Goal: Information Seeking & Learning: Learn about a topic

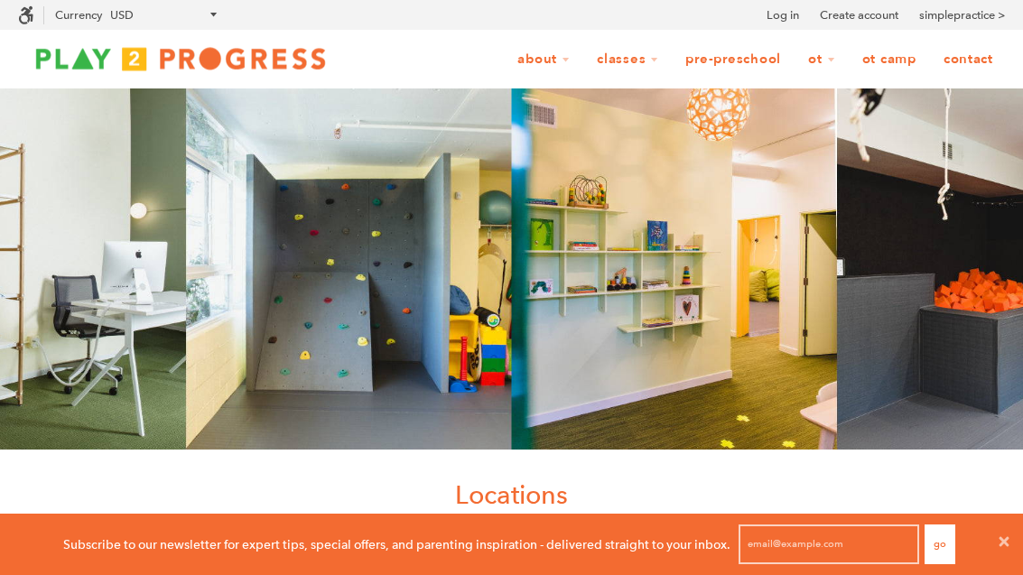
scroll to position [1, 1]
click at [748, 61] on link "Pre-Preschool" at bounding box center [732, 59] width 119 height 34
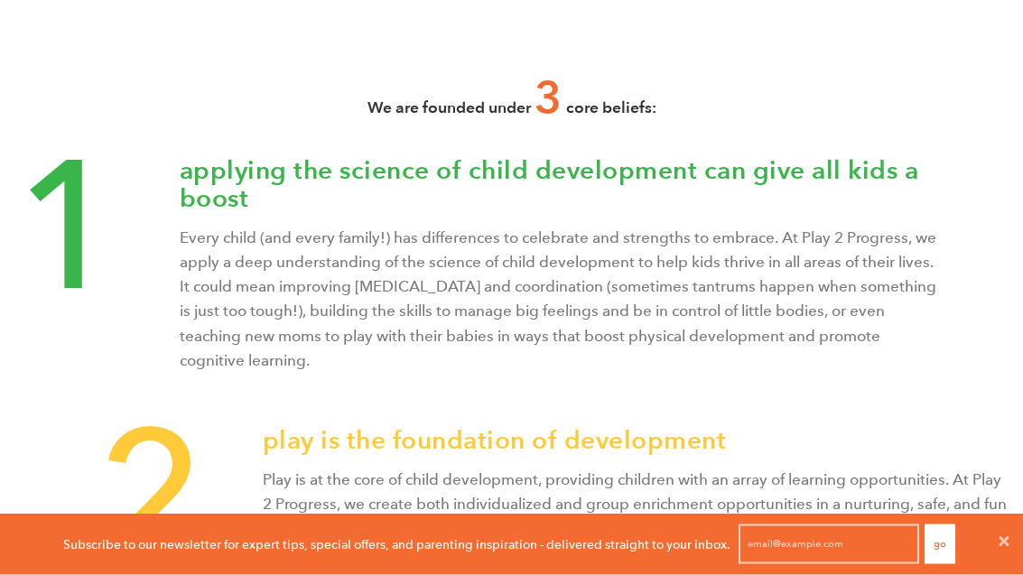
scroll to position [659, 0]
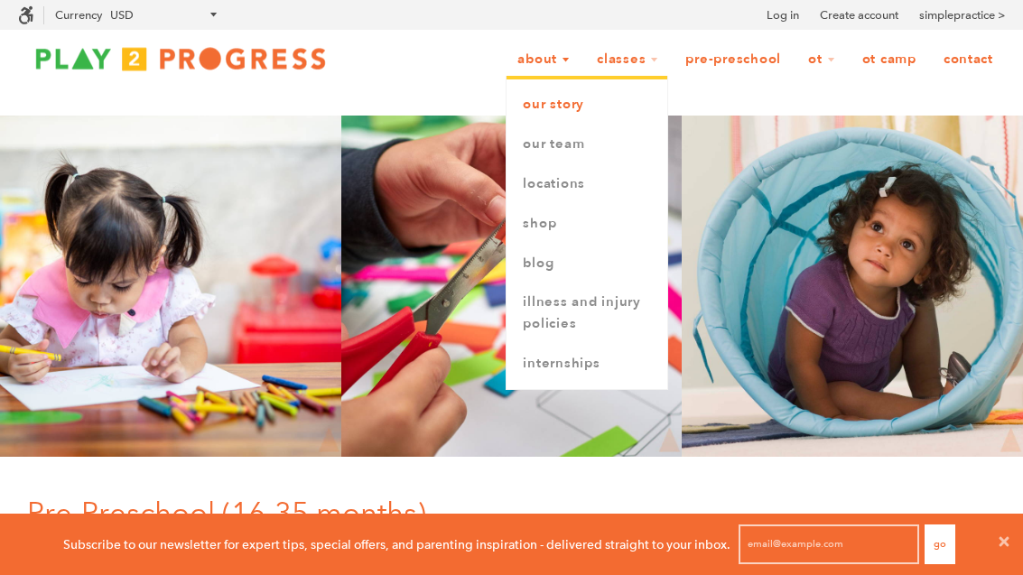
click at [569, 101] on link "Our Story" at bounding box center [586, 105] width 161 height 40
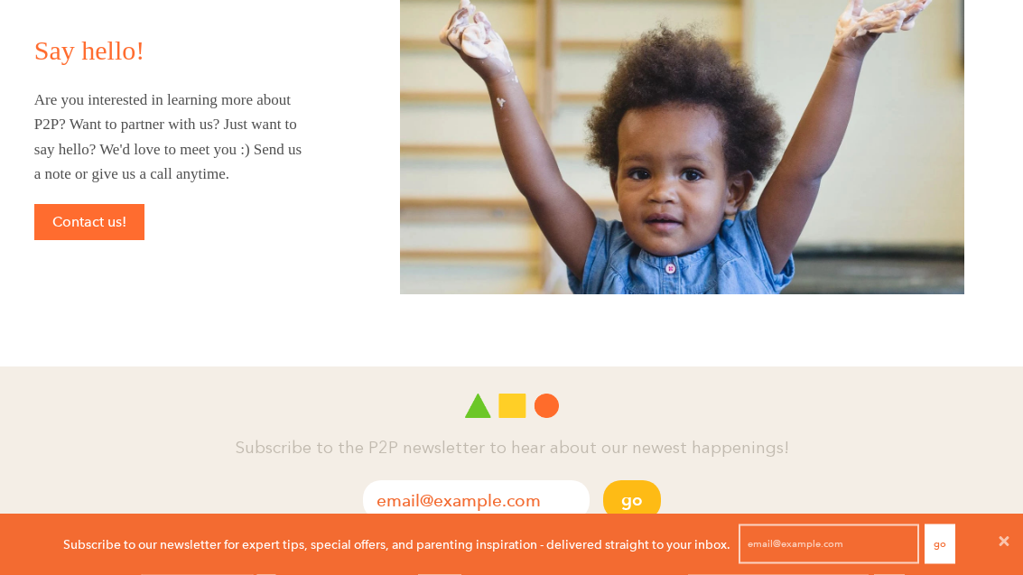
scroll to position [2346, 0]
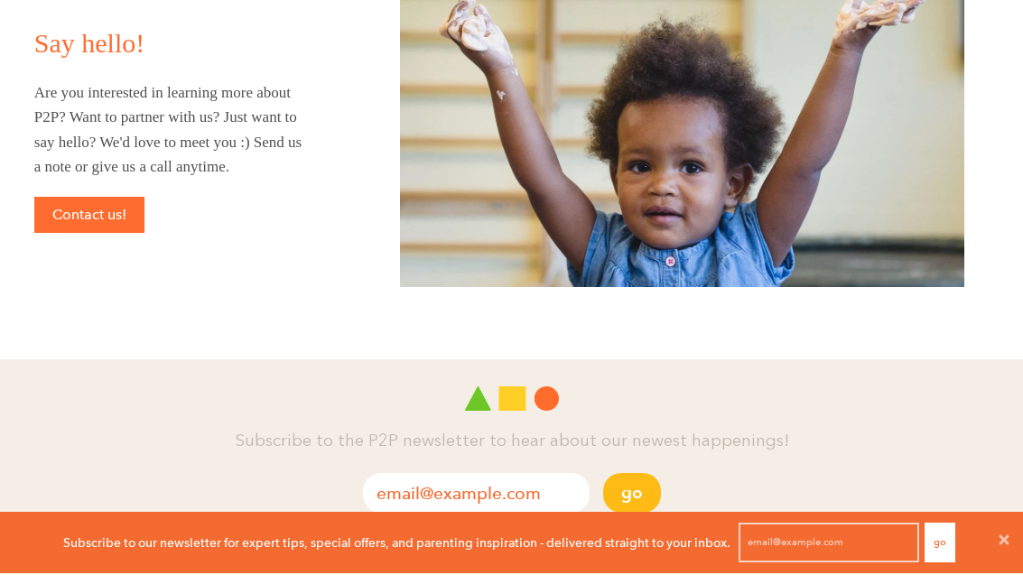
click at [78, 176] on div "Say hello! Are you interested in learning more about P2P? Want to partner with …" at bounding box center [170, 130] width 341 height 209
click at [110, 216] on link "Contact us!" at bounding box center [89, 217] width 110 height 36
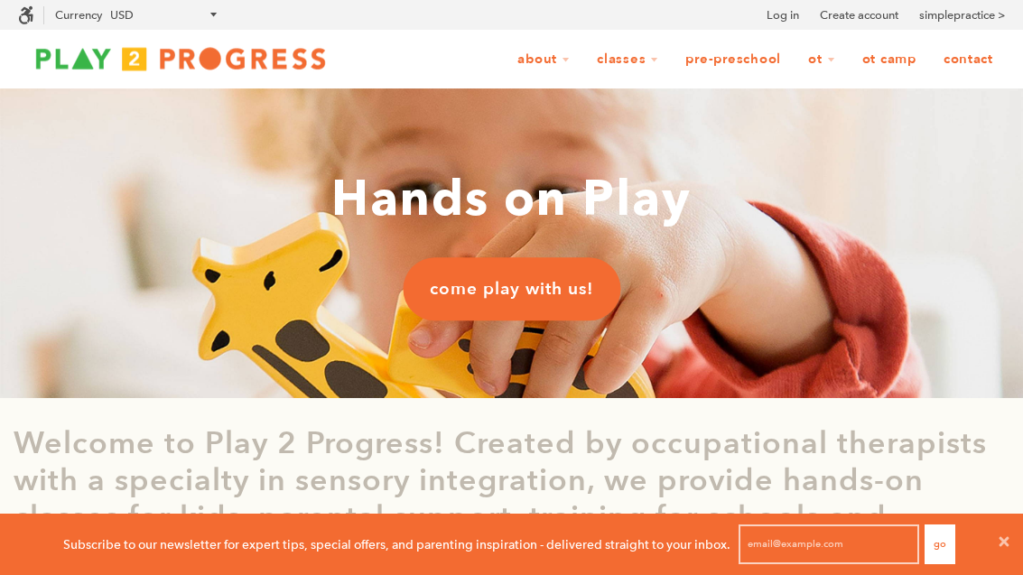
scroll to position [61, 1023]
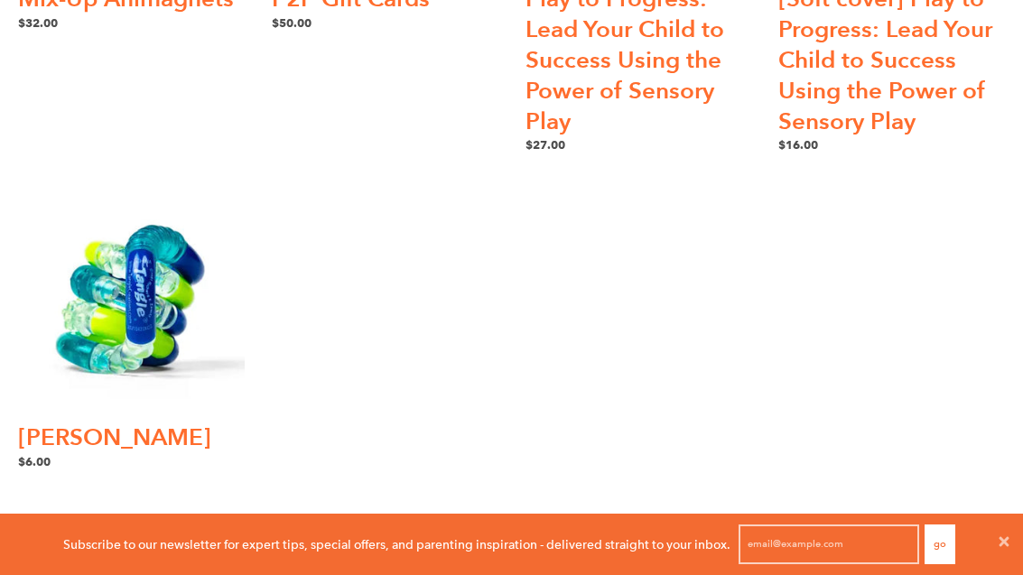
scroll to position [461, 0]
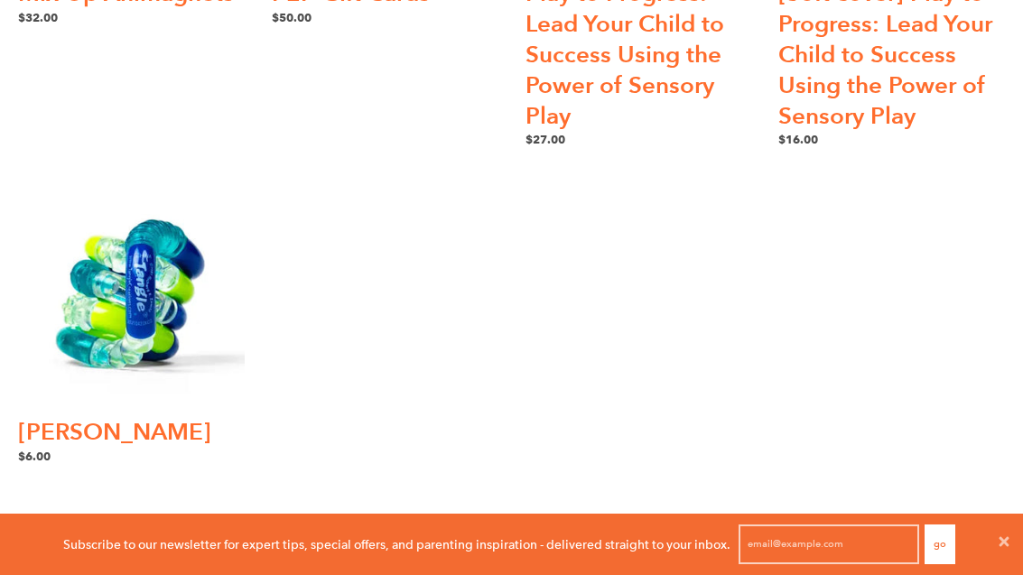
click at [139, 277] on img at bounding box center [131, 296] width 227 height 227
